Goal: Check status: Check status

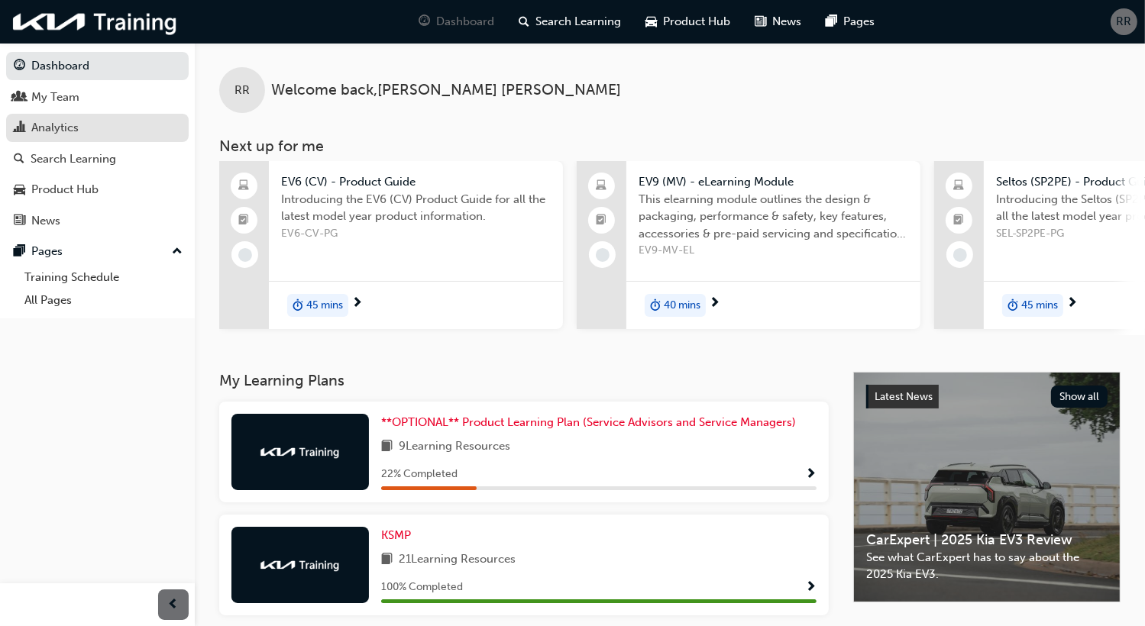
click at [32, 124] on div "Analytics" at bounding box center [54, 128] width 47 height 18
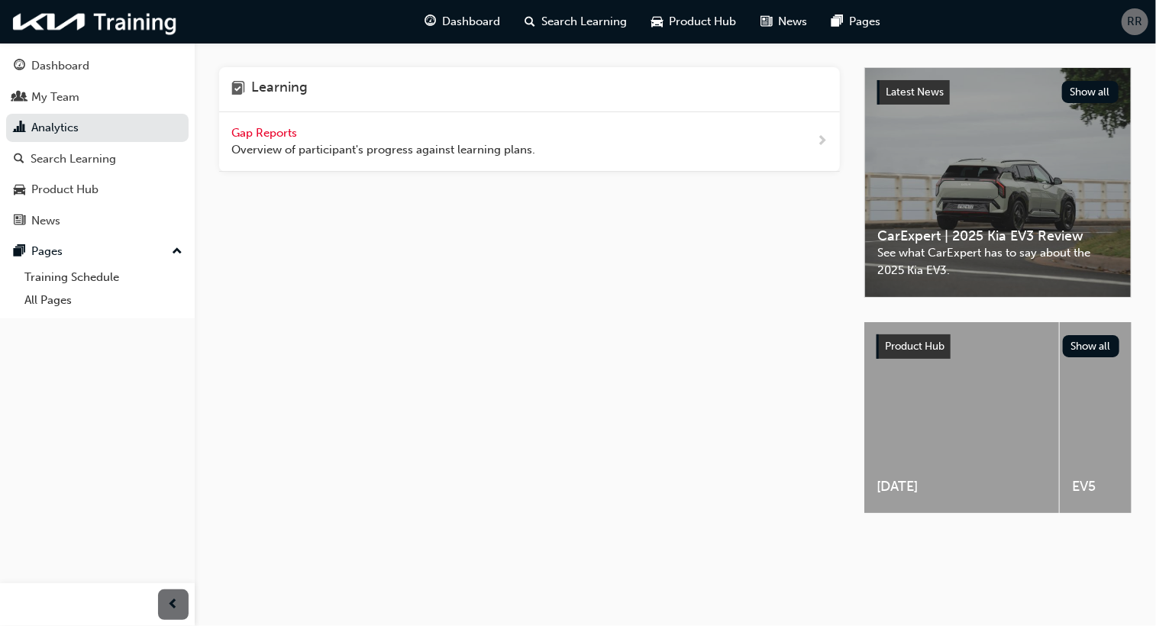
click at [251, 132] on span "Gap Reports" at bounding box center [265, 133] width 69 height 14
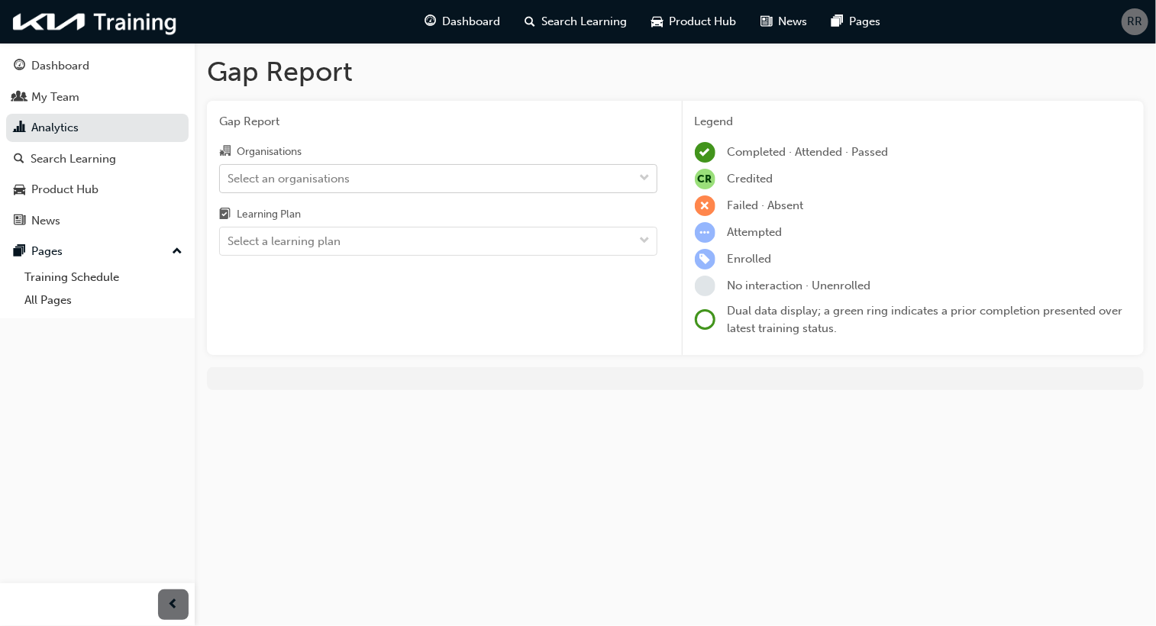
click at [302, 179] on div "Select an organisations" at bounding box center [289, 179] width 122 height 18
click at [229, 179] on input "Organisations Select an organisations" at bounding box center [229, 177] width 2 height 13
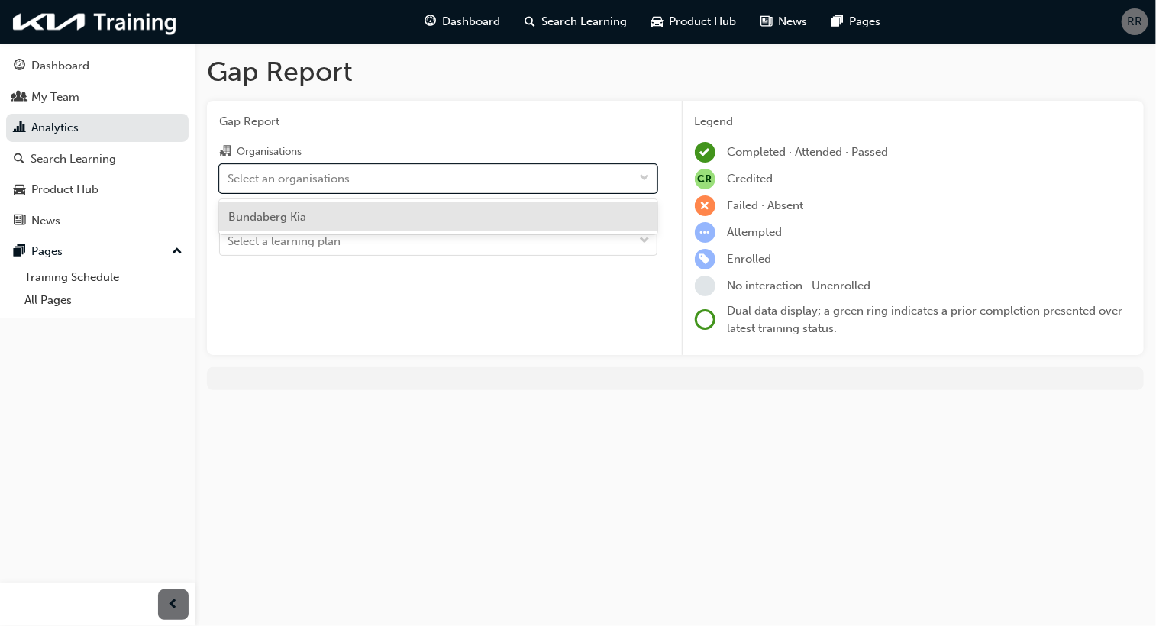
click at [281, 217] on span "Bundaberg Kia" at bounding box center [267, 217] width 78 height 14
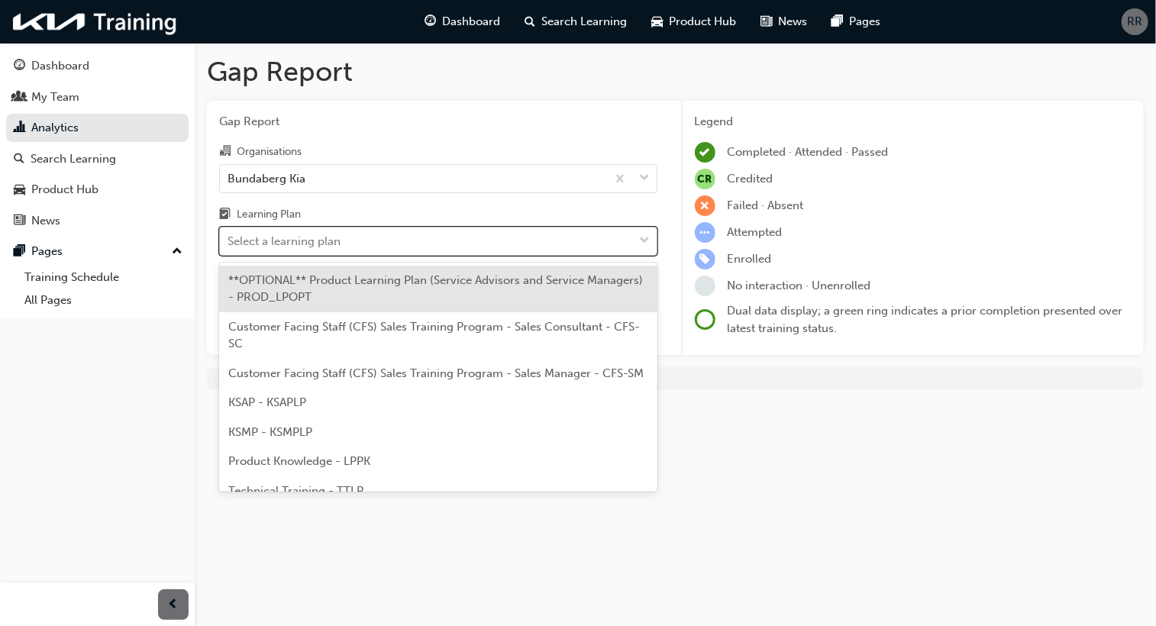
click at [299, 242] on div "Select a learning plan" at bounding box center [284, 242] width 113 height 18
click at [229, 242] on input "Learning Plan option **OPTIONAL** Product Learning Plan (Service Advisors and S…" at bounding box center [229, 240] width 2 height 13
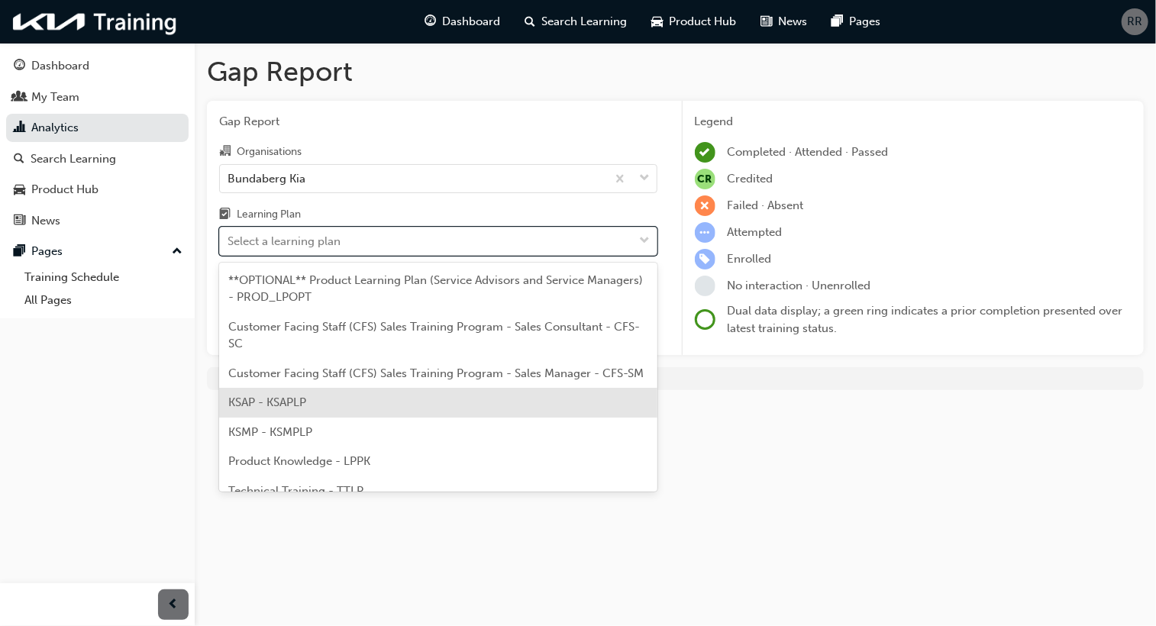
click at [293, 409] on span "KSAP - KSAPLP" at bounding box center [267, 403] width 78 height 14
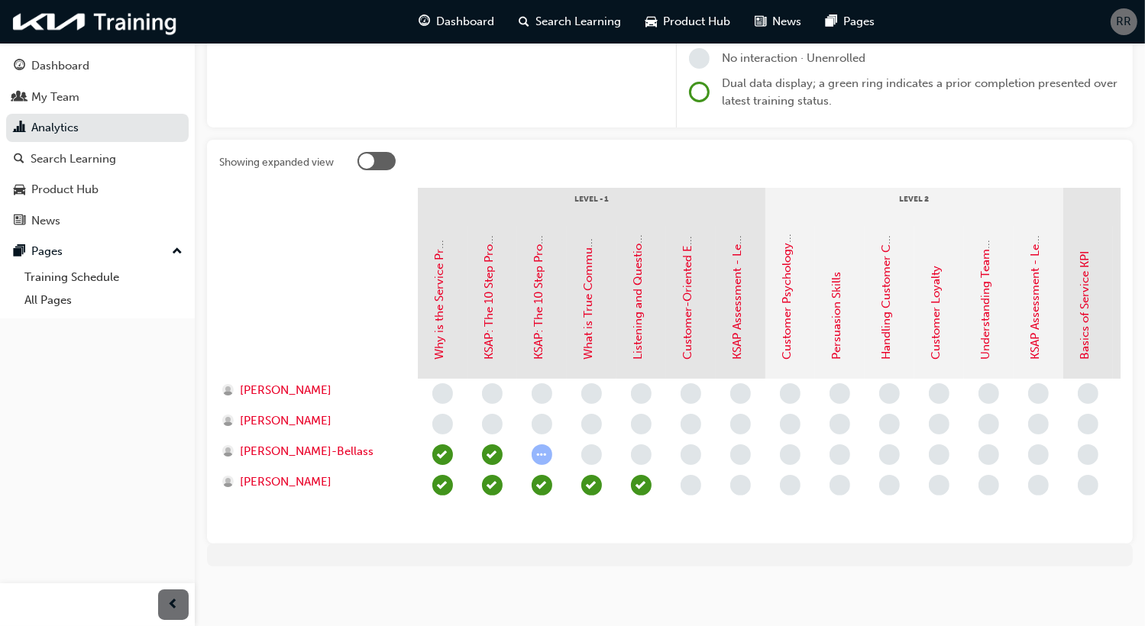
scroll to position [241, 0]
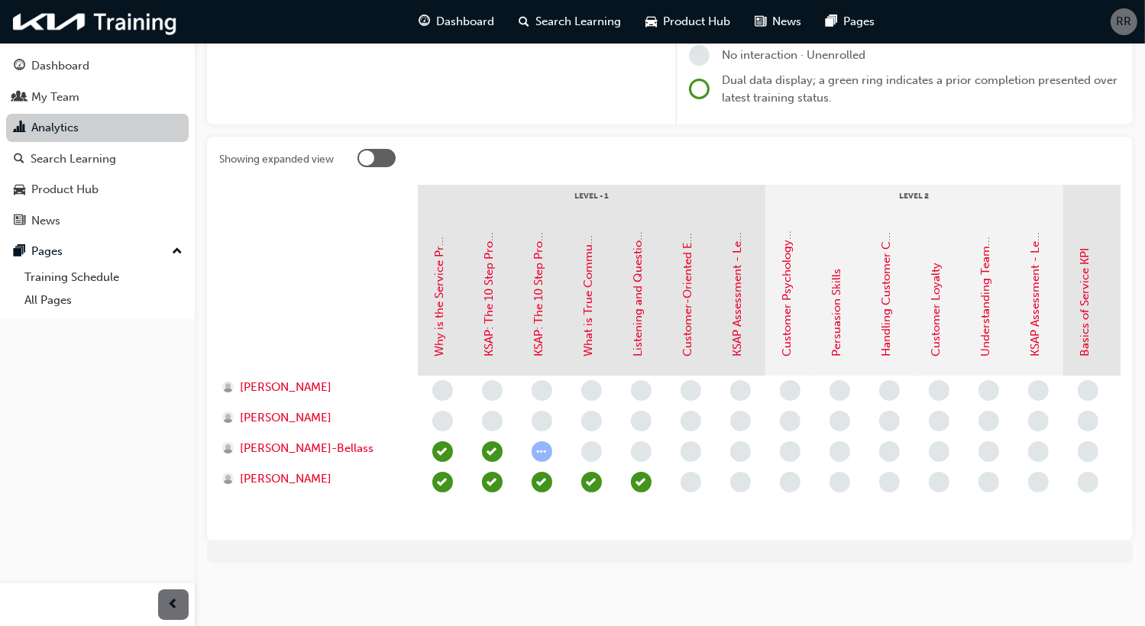
click at [73, 128] on link "Analytics" at bounding box center [97, 128] width 183 height 28
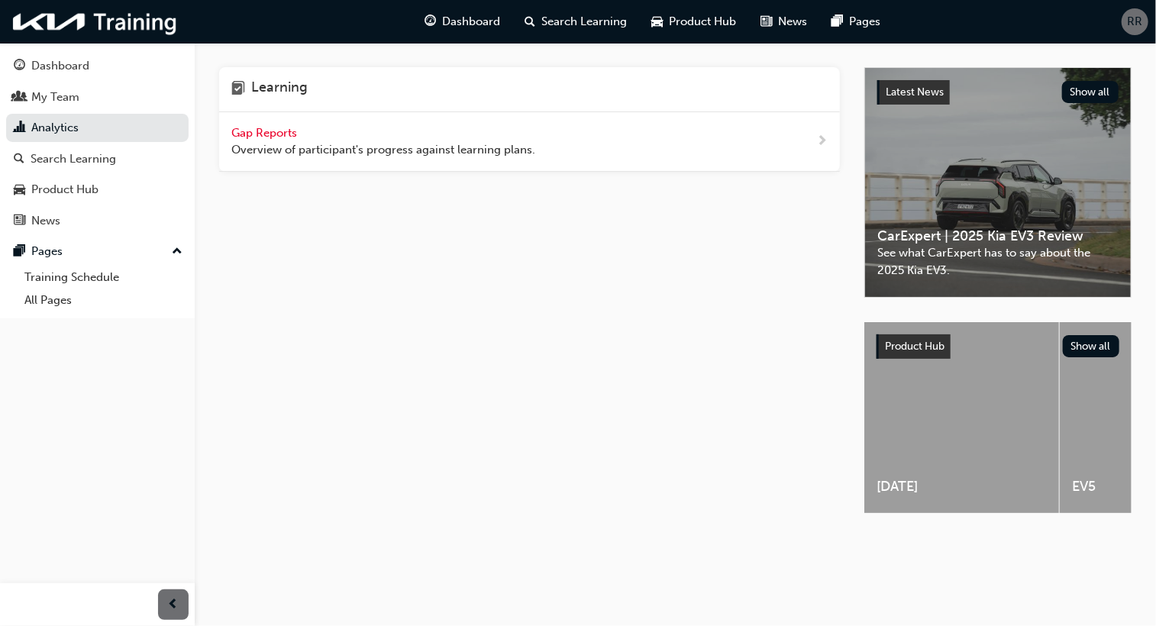
click at [278, 126] on span "Gap Reports" at bounding box center [265, 133] width 69 height 14
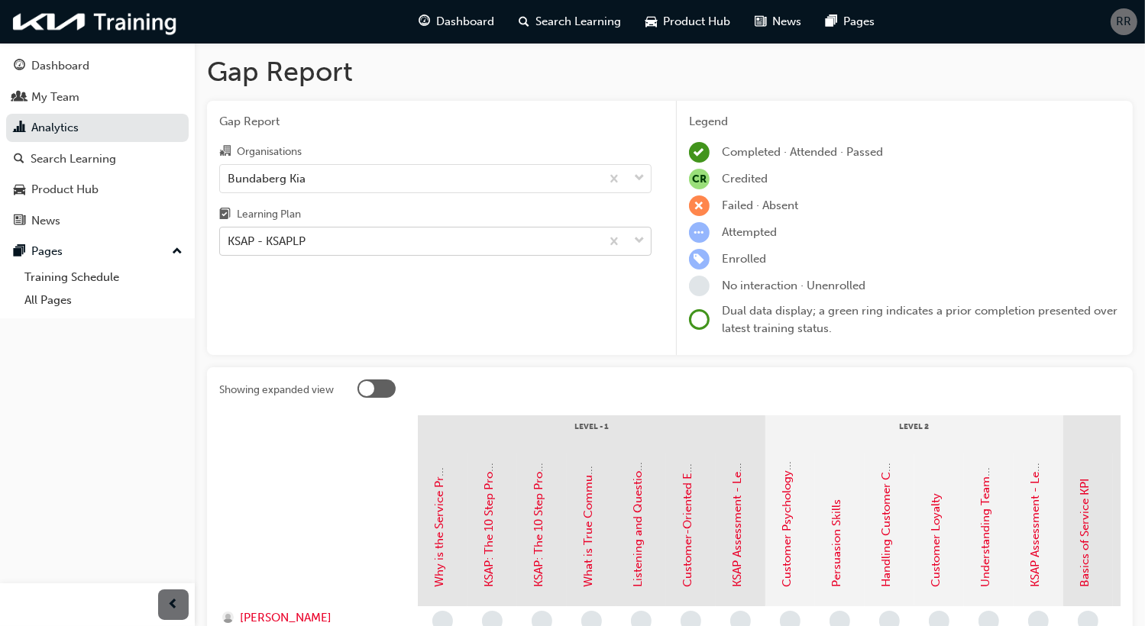
click at [335, 253] on div "KSAP - KSAPLP" at bounding box center [410, 241] width 380 height 27
click at [229, 247] on input "Learning Plan KSAP - KSAPLP" at bounding box center [229, 240] width 2 height 13
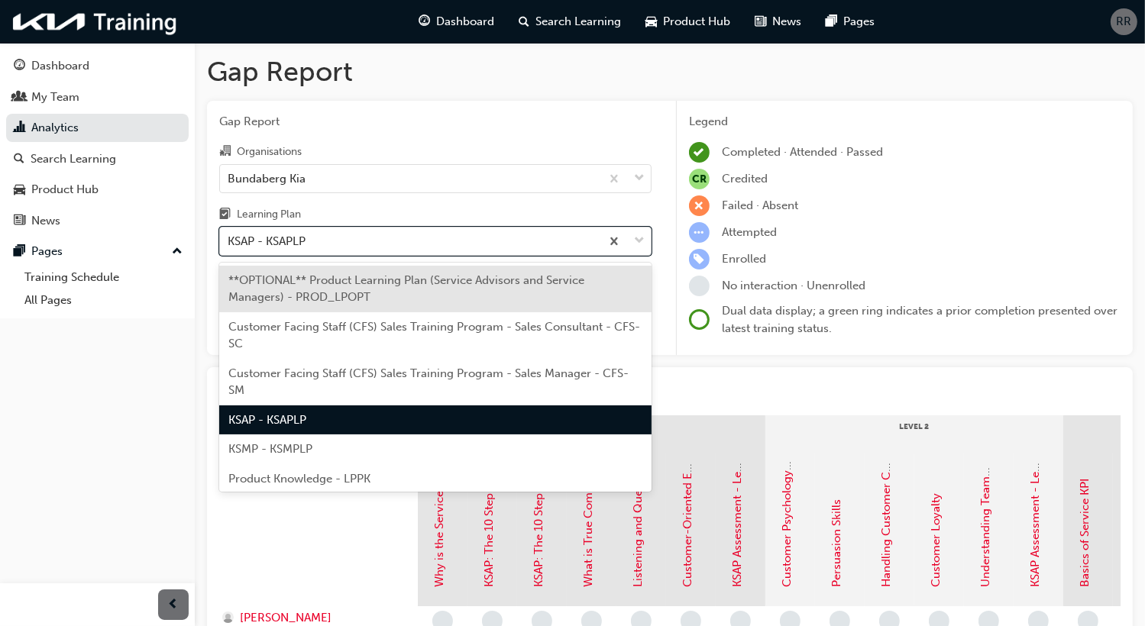
scroll to position [92, 0]
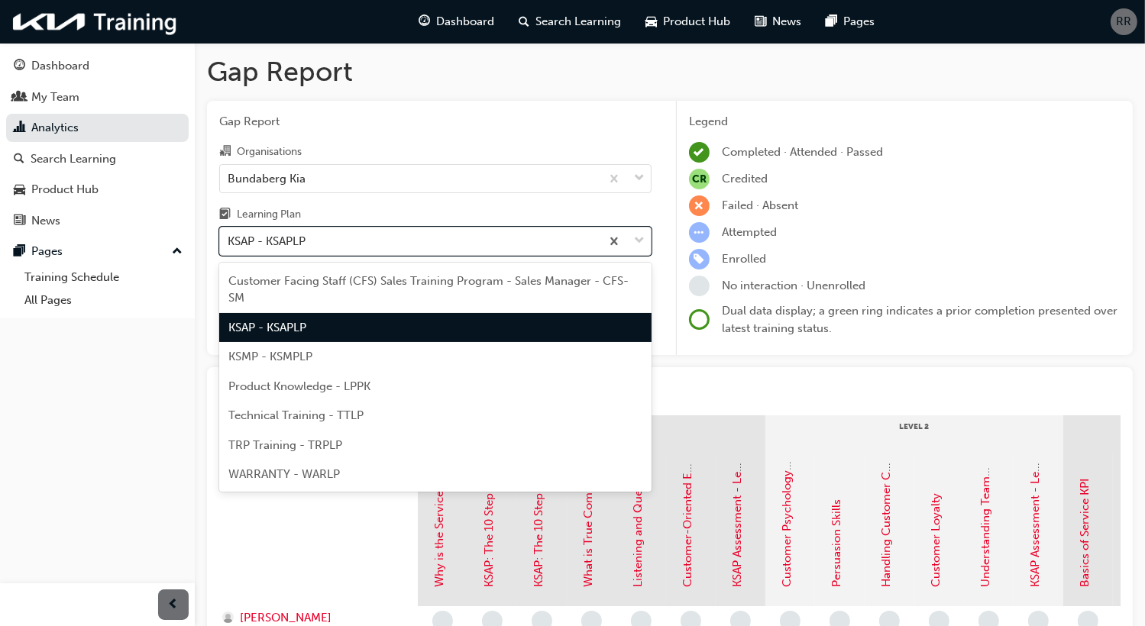
click at [309, 446] on span "TRP Training - TRPLP" at bounding box center [285, 445] width 114 height 14
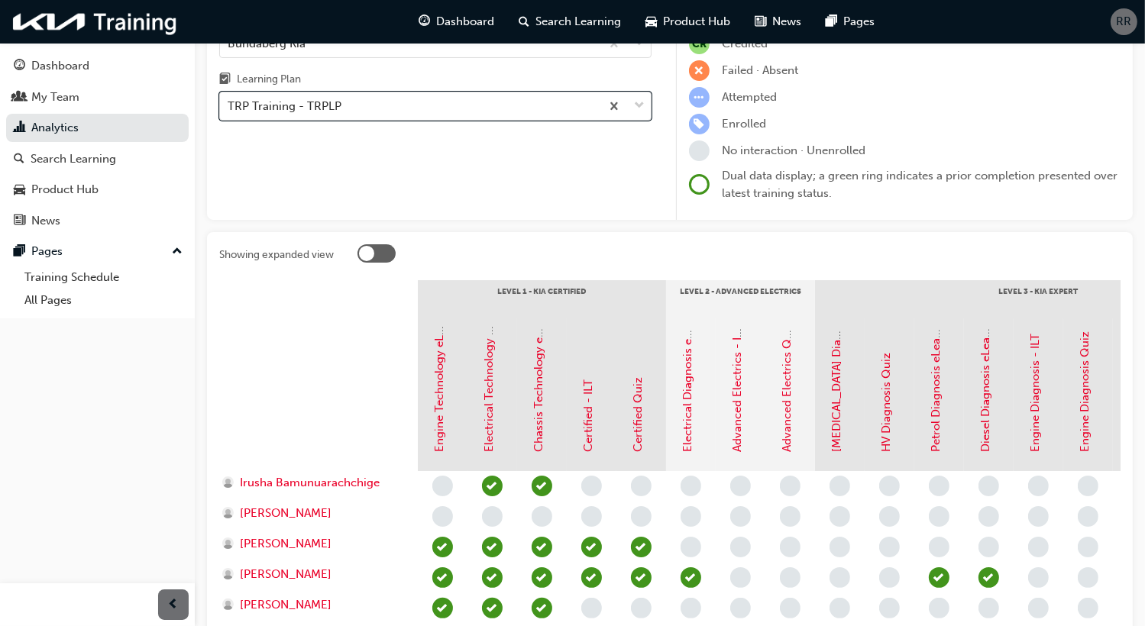
scroll to position [306, 0]
